Goal: Task Accomplishment & Management: Complete application form

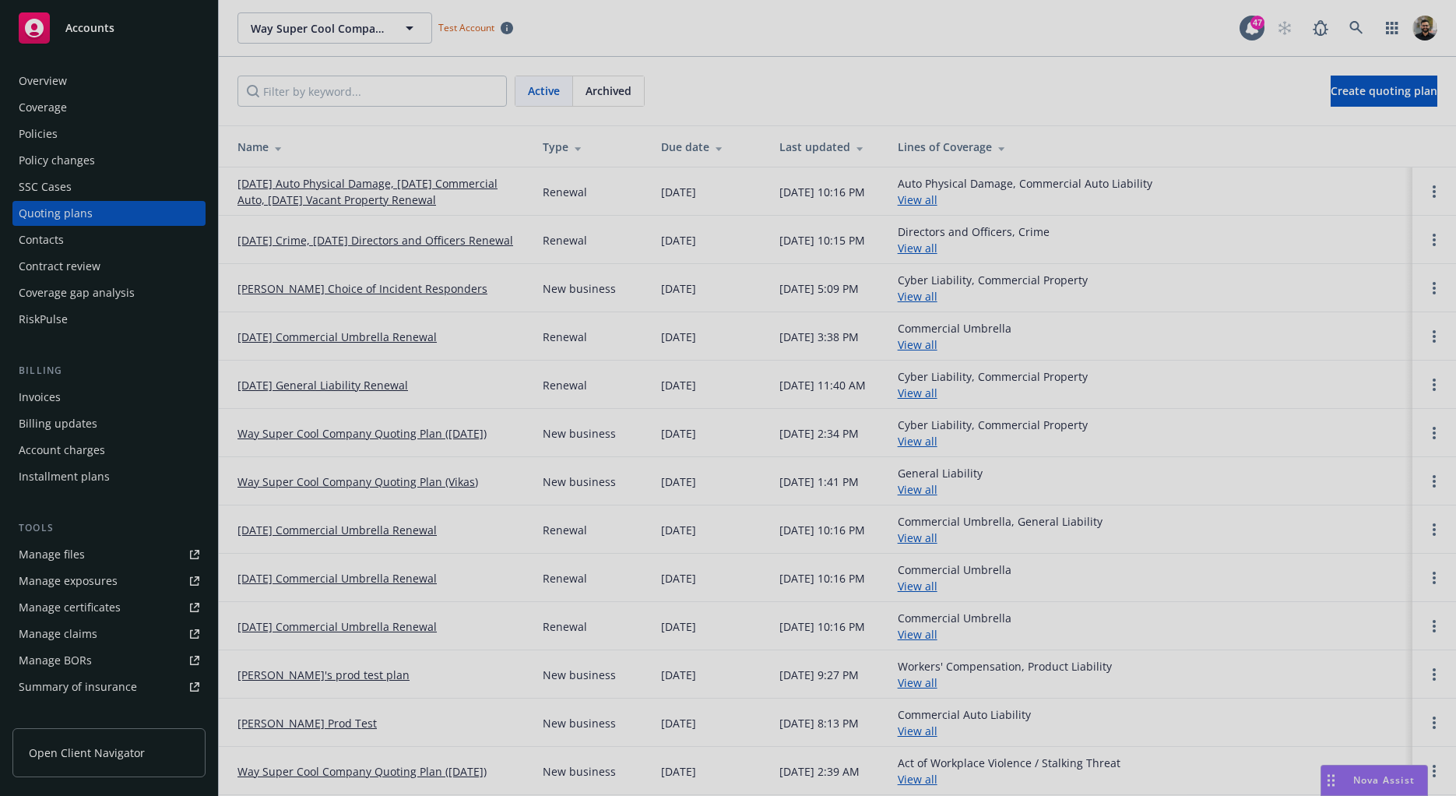
click at [438, 191] on div at bounding box center [728, 398] width 1456 height 796
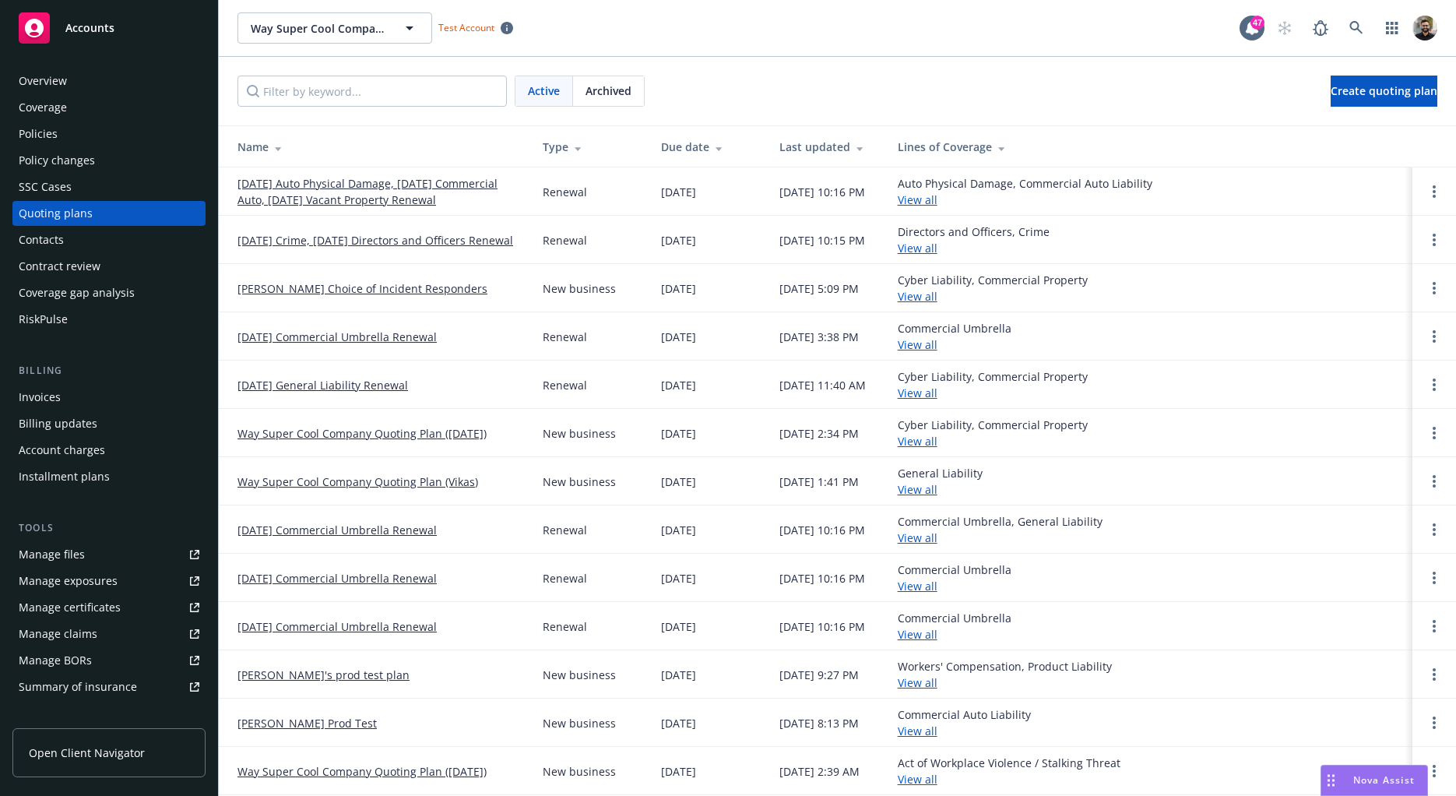
click at [399, 196] on link "[DATE] Auto Physical Damage, [DATE] Commercial Auto, [DATE] Vacant Property Ren…" at bounding box center [377, 191] width 280 height 33
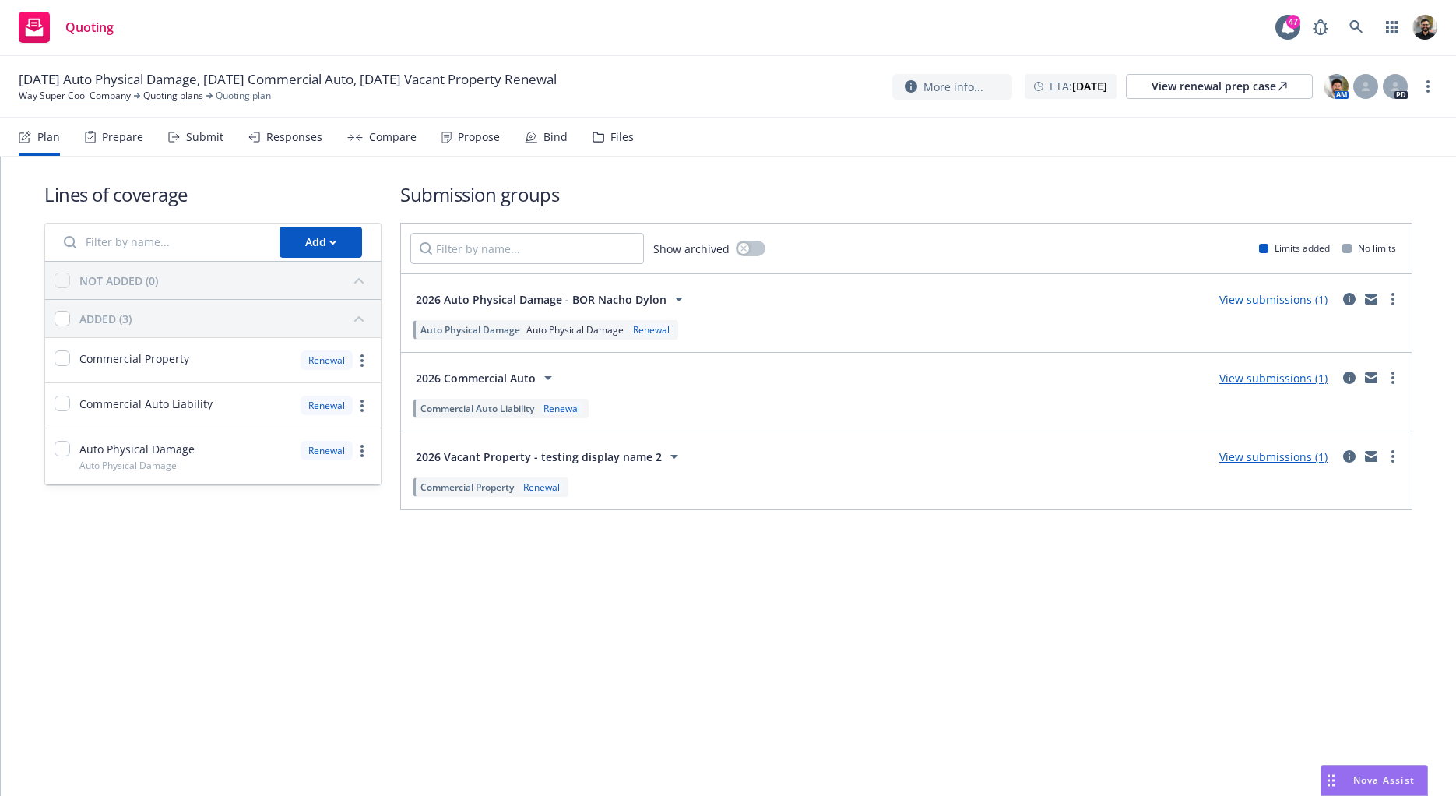
click at [627, 328] on span "Renewal" at bounding box center [648, 329] width 49 height 13
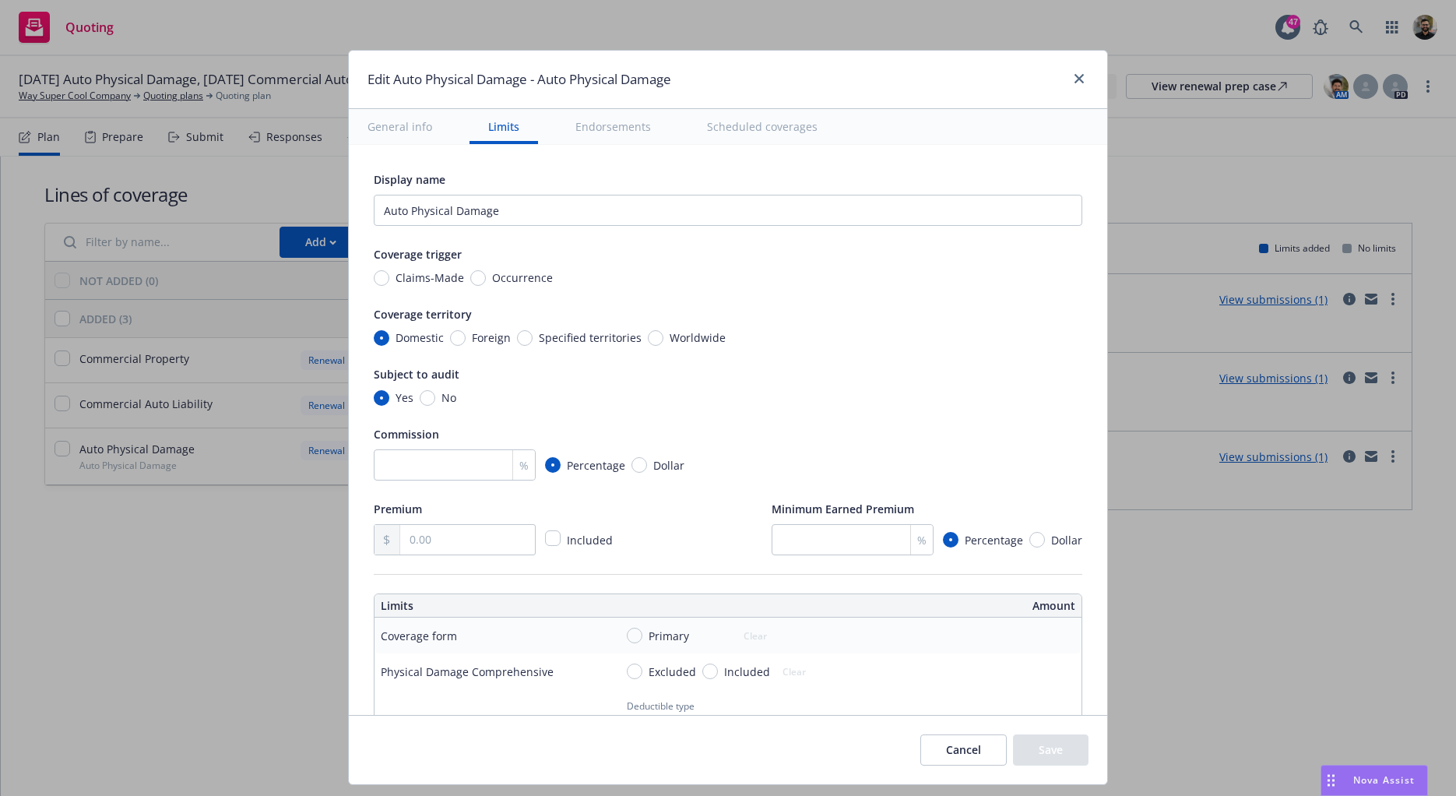
scroll to position [12, 0]
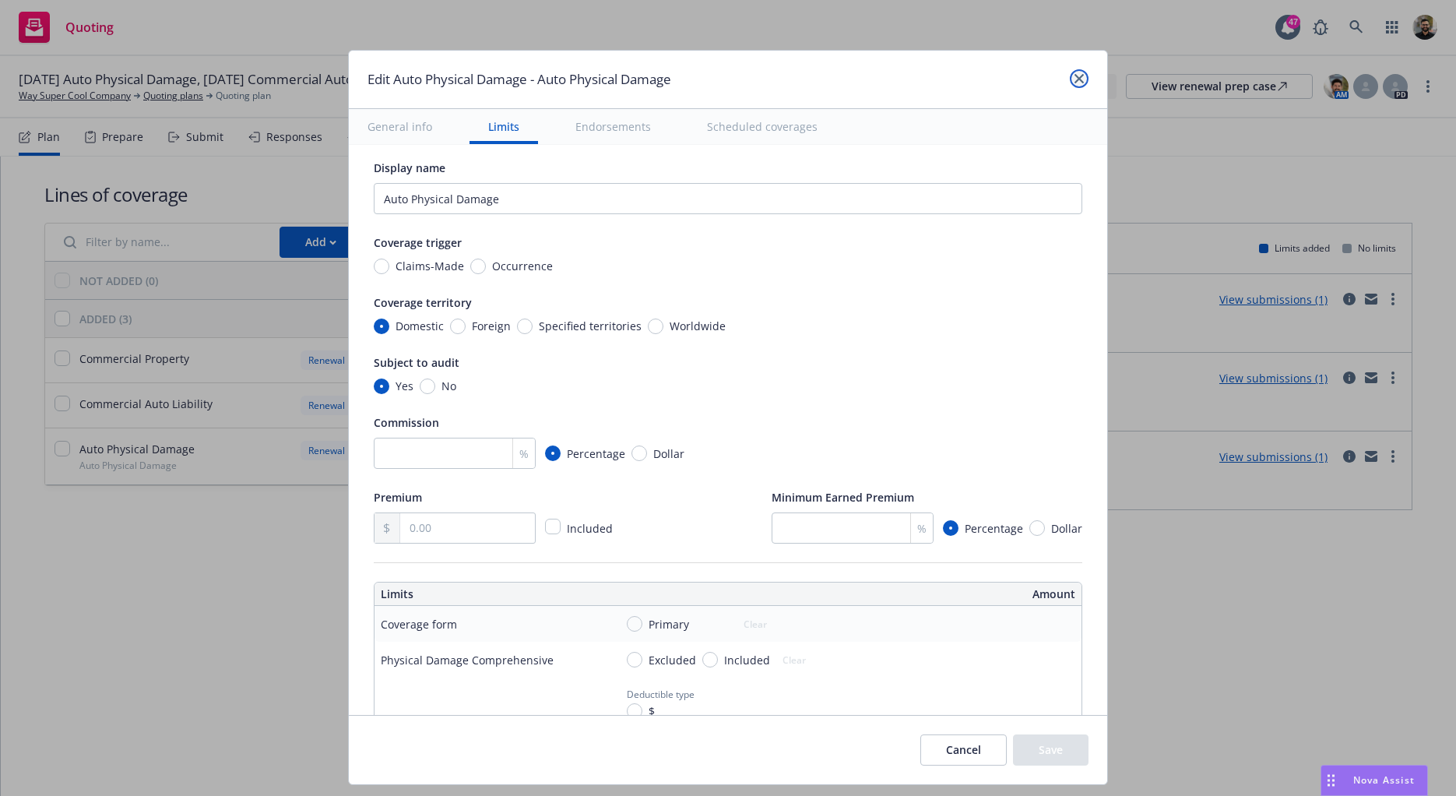
click at [1077, 74] on icon "close" at bounding box center [1078, 78] width 9 height 9
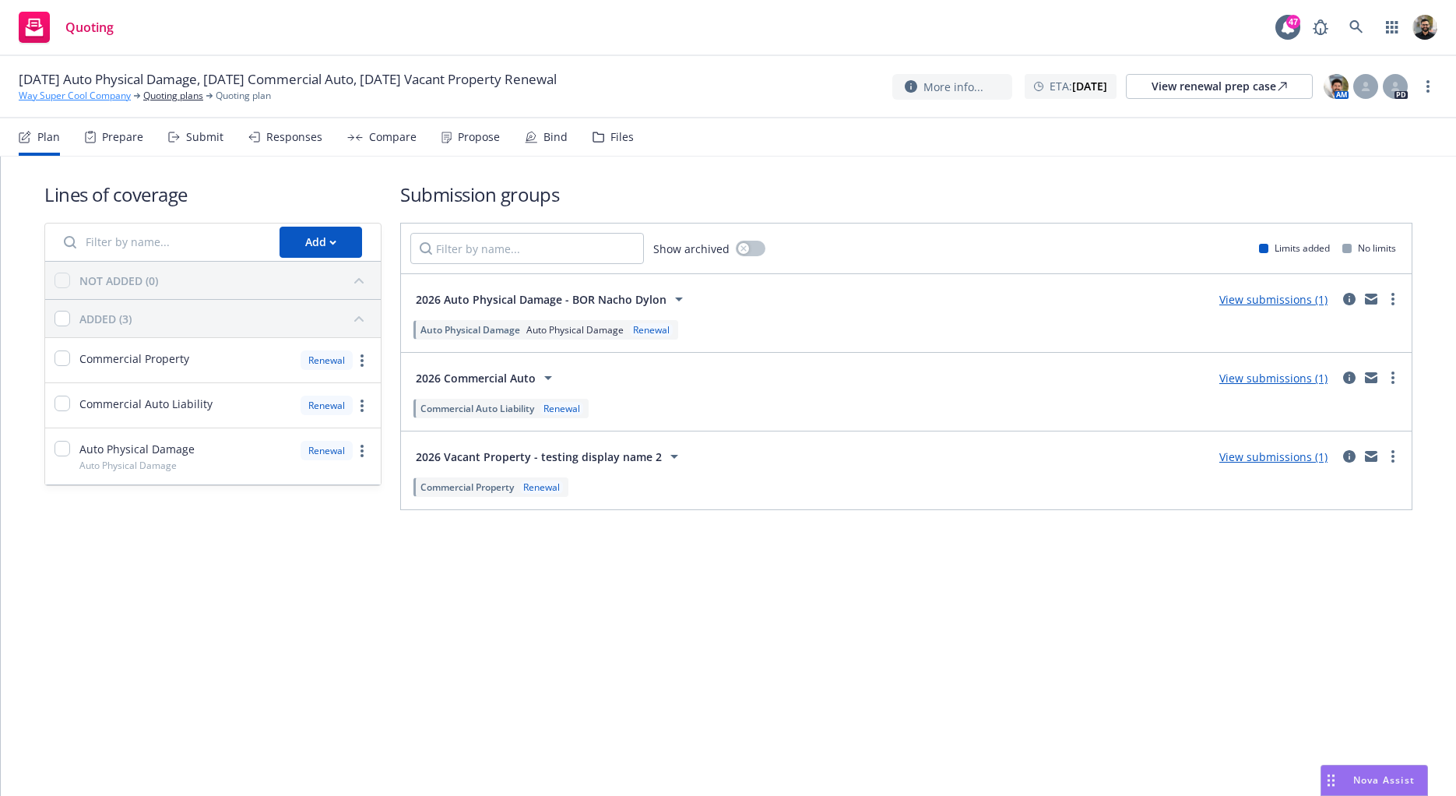
click at [102, 97] on link "Way Super Cool Company" at bounding box center [75, 96] width 112 height 14
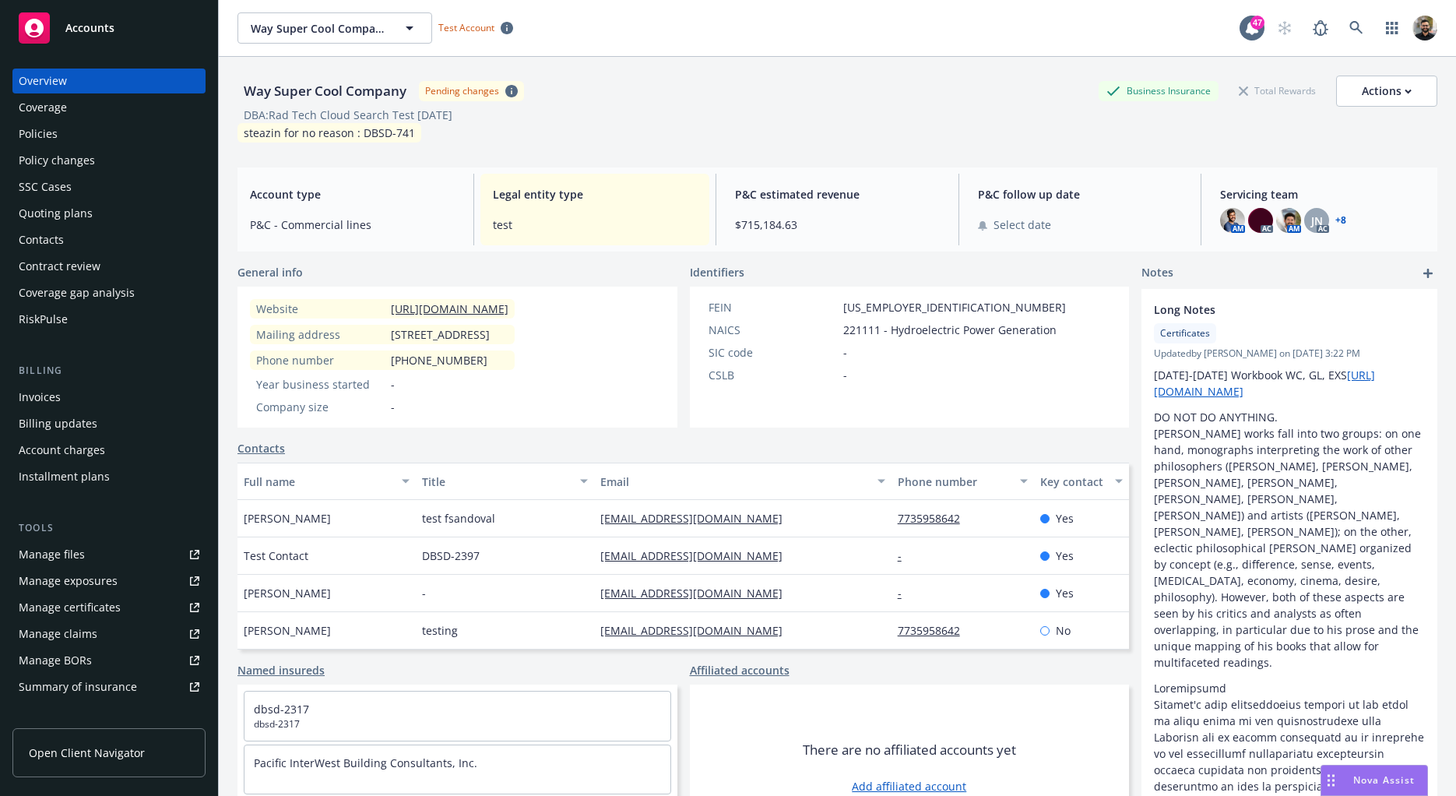
click at [149, 679] on link "Summary of insurance" at bounding box center [108, 686] width 193 height 25
